Goal: Communication & Community: Connect with others

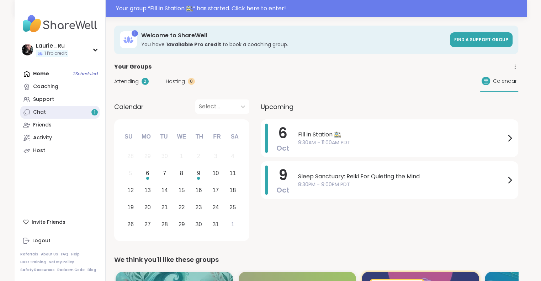
click at [79, 113] on link "Chat 1" at bounding box center [59, 112] width 79 height 13
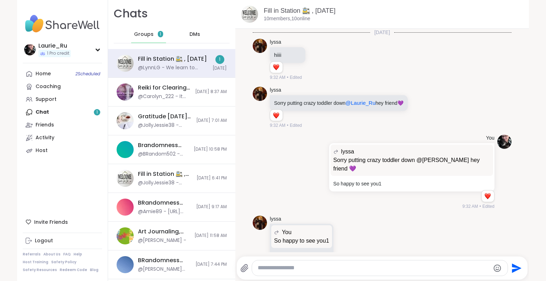
scroll to position [1001, 0]
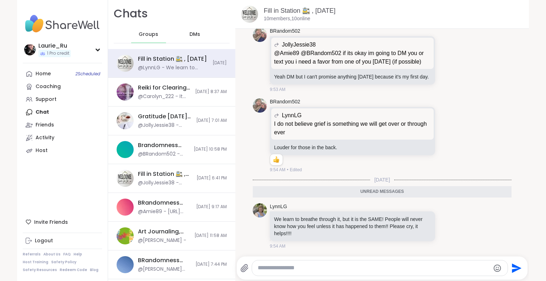
click at [190, 35] on span "DMs" at bounding box center [194, 34] width 11 height 7
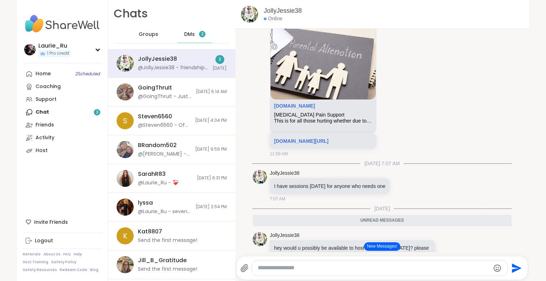
scroll to position [1487, 0]
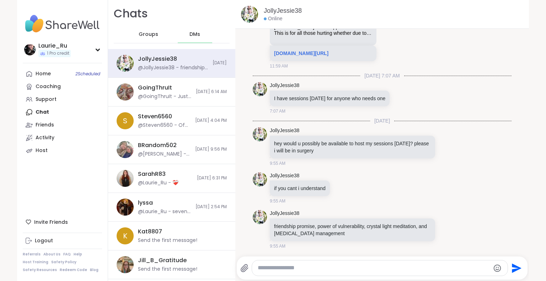
click at [193, 33] on span "DMs" at bounding box center [194, 34] width 11 height 7
click at [357, 260] on div at bounding box center [374, 268] width 268 height 16
click at [318, 266] on textarea "Type your message" at bounding box center [374, 267] width 232 height 7
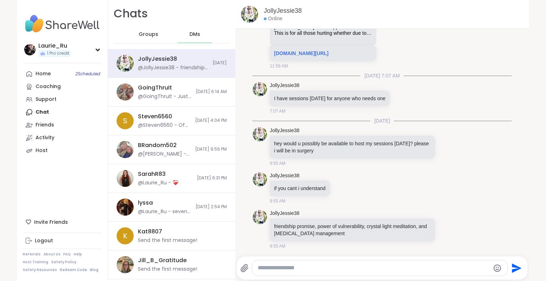
click at [318, 266] on textarea "Type your message" at bounding box center [374, 267] width 232 height 7
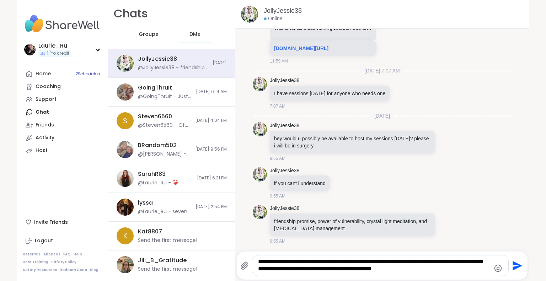
type textarea "**********"
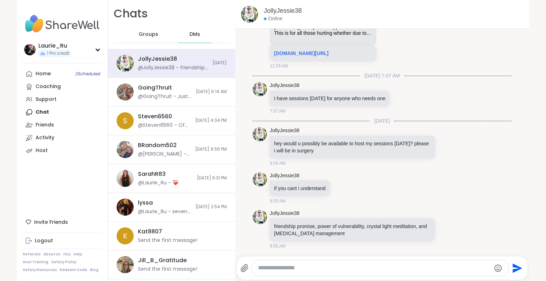
scroll to position [1567, 0]
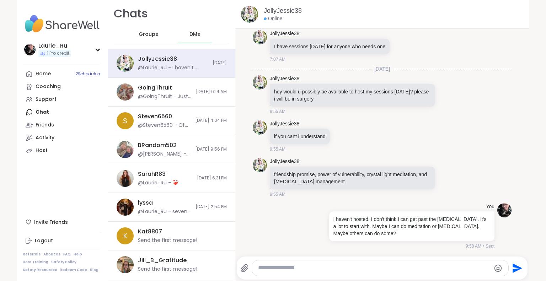
click at [279, 265] on textarea "Type your message" at bounding box center [374, 267] width 232 height 7
type textarea "**********"
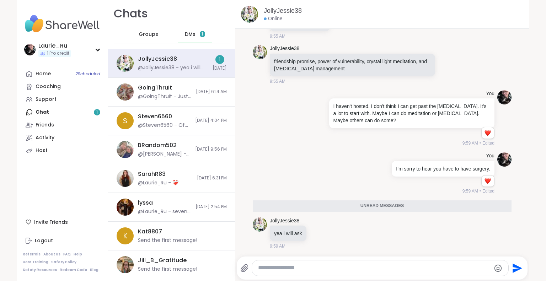
scroll to position [1663, 0]
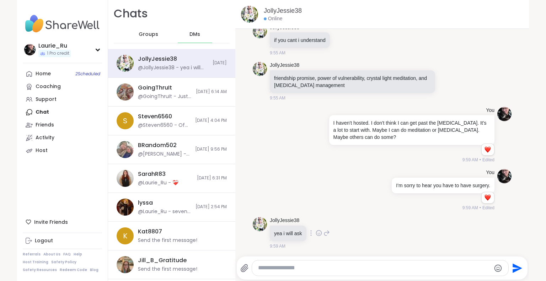
click at [370, 243] on div "JollyJessie38 yea i will ask 9:59 AM" at bounding box center [382, 233] width 259 height 38
click at [290, 269] on textarea "Type your message" at bounding box center [374, 267] width 232 height 7
type textarea "**********"
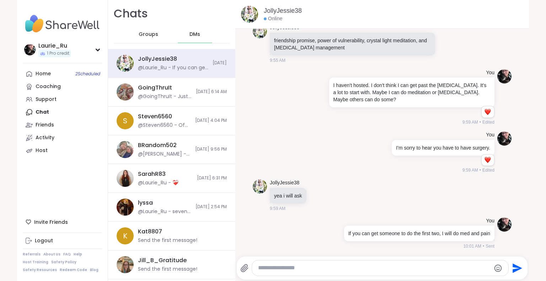
scroll to position [1701, 0]
type textarea "**********"
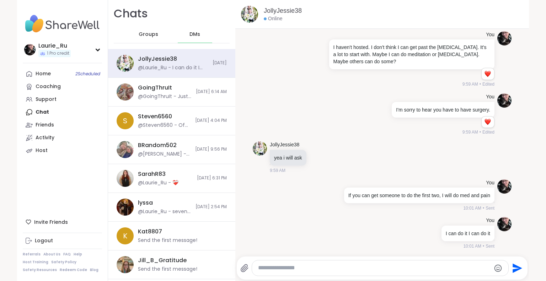
click at [348, 269] on textarea "Type your message" at bounding box center [374, 267] width 232 height 7
type textarea "**********"
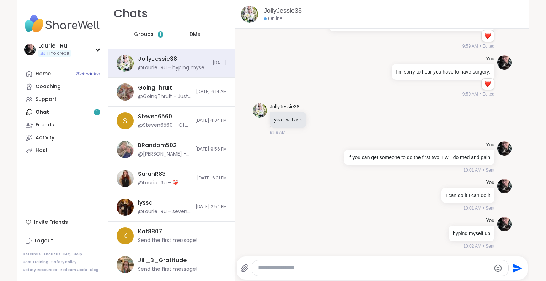
click at [137, 37] on span "Groups" at bounding box center [144, 34] width 20 height 7
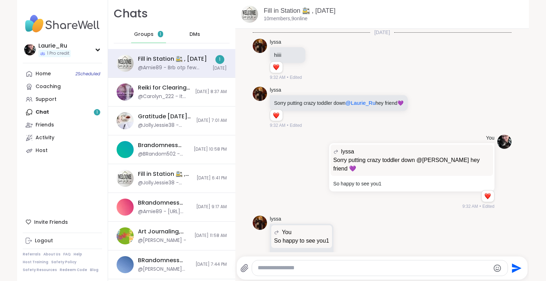
scroll to position [1478, 0]
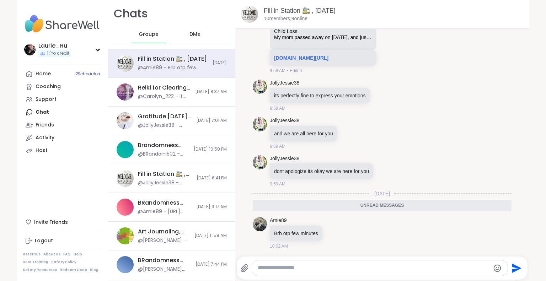
click at [81, 172] on div "[PERSON_NAME] 1 Pro credit Profile Membership Settings Help Home 2 Scheduled Co…" at bounding box center [62, 140] width 91 height 281
click at [79, 74] on span "2 Scheduled" at bounding box center [87, 74] width 25 height 6
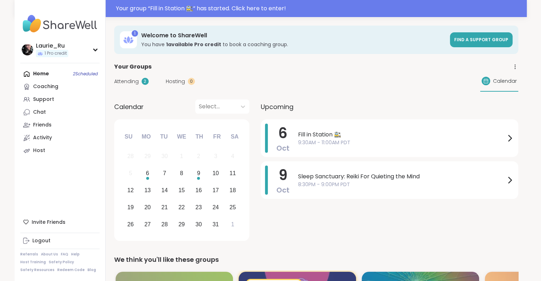
click at [125, 82] on span "Attending" at bounding box center [126, 81] width 25 height 7
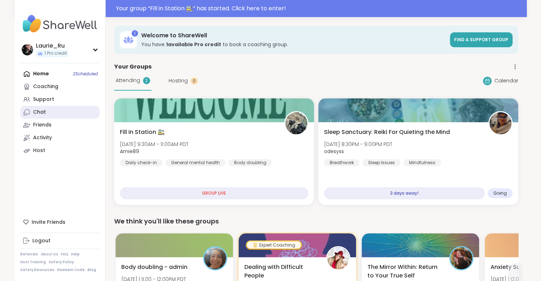
click at [43, 113] on div "Chat" at bounding box center [39, 112] width 13 height 7
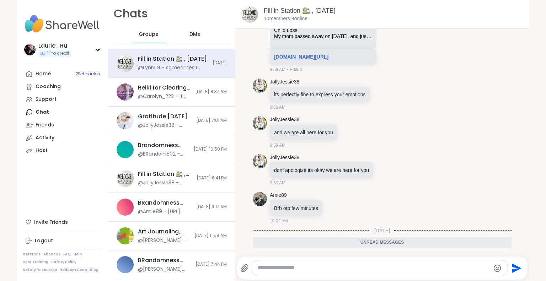
scroll to position [1515, 0]
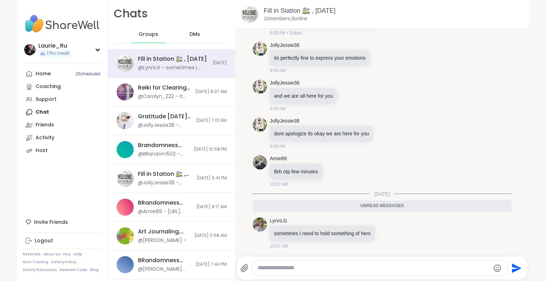
click at [191, 31] on span "DMs" at bounding box center [194, 34] width 11 height 7
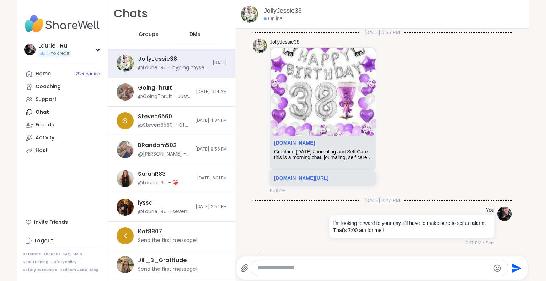
scroll to position [1777, 0]
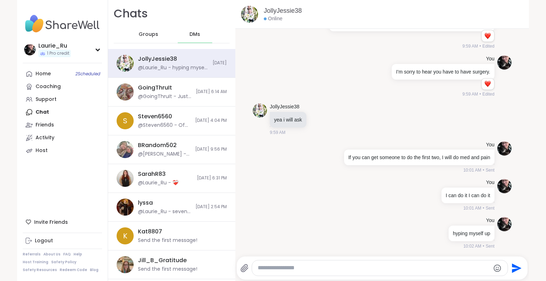
click at [191, 31] on span "DMs" at bounding box center [194, 34] width 11 height 7
